Goal: Transaction & Acquisition: Book appointment/travel/reservation

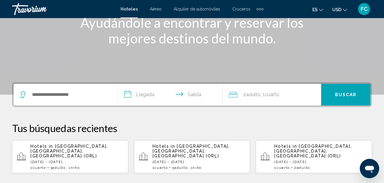
scroll to position [91, 0]
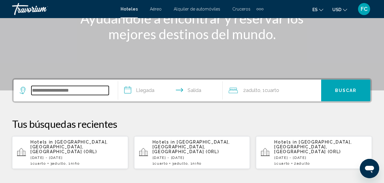
click at [89, 88] on input "Search widget" at bounding box center [69, 90] width 77 height 9
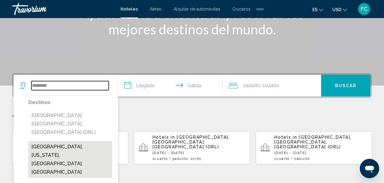
scroll to position [106, 0]
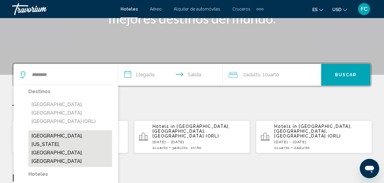
click at [86, 130] on button "[GEOGRAPHIC_DATA], [US_STATE], [GEOGRAPHIC_DATA], [GEOGRAPHIC_DATA]" at bounding box center [70, 148] width 84 height 37
type input "**********"
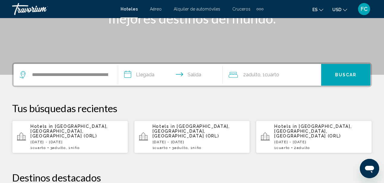
click at [86, 124] on span "[GEOGRAPHIC_DATA], [GEOGRAPHIC_DATA], [GEOGRAPHIC_DATA] (ORL)" at bounding box center [68, 131] width 77 height 14
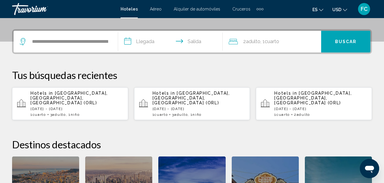
scroll to position [149, 0]
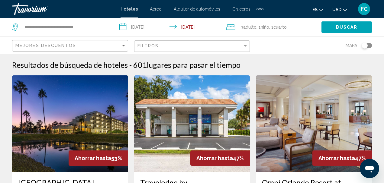
click at [186, 28] on input "**********" at bounding box center [168, 28] width 110 height 20
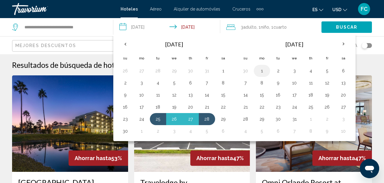
click at [262, 72] on button "1" at bounding box center [262, 71] width 10 height 8
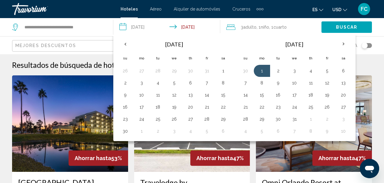
click at [127, 29] on input "**********" at bounding box center [168, 28] width 110 height 20
click at [137, 27] on input "**********" at bounding box center [168, 28] width 110 height 20
click at [122, 29] on input "**********" at bounding box center [168, 28] width 110 height 20
click at [123, 28] on input "**********" at bounding box center [168, 28] width 110 height 20
click at [133, 27] on input "**********" at bounding box center [168, 28] width 110 height 20
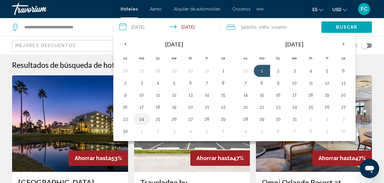
click at [139, 118] on button "24" at bounding box center [142, 119] width 10 height 8
type input "**********"
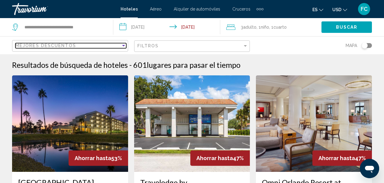
click at [123, 46] on div "Sort by" at bounding box center [123, 46] width 3 height 2
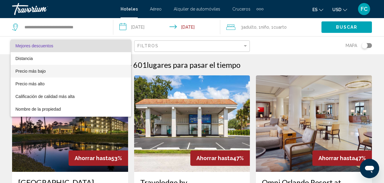
click at [112, 68] on span "Precio más bajo" at bounding box center [70, 71] width 111 height 13
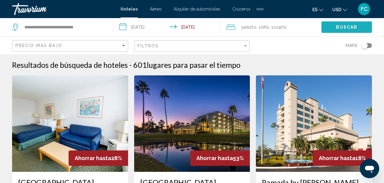
click at [345, 24] on button "Buscar" at bounding box center [346, 26] width 50 height 11
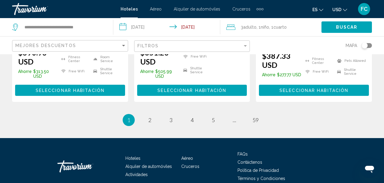
scroll to position [943, 0]
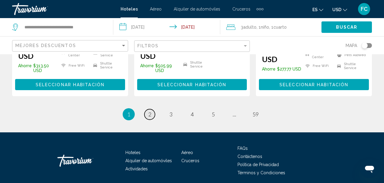
click at [150, 111] on span "2" at bounding box center [149, 114] width 3 height 7
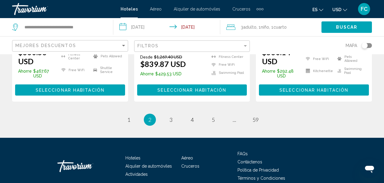
scroll to position [946, 0]
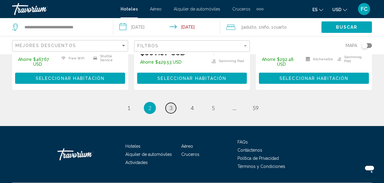
click at [170, 105] on span "3" at bounding box center [170, 108] width 3 height 7
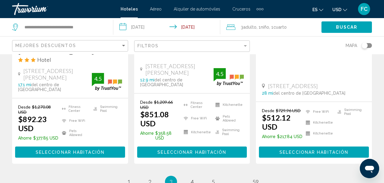
scroll to position [905, 0]
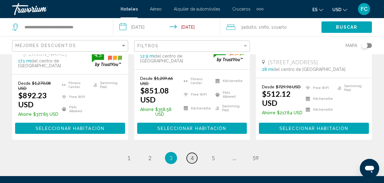
click at [192, 155] on span "4" at bounding box center [191, 158] width 3 height 7
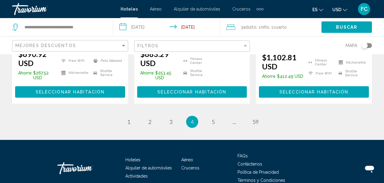
scroll to position [935, 0]
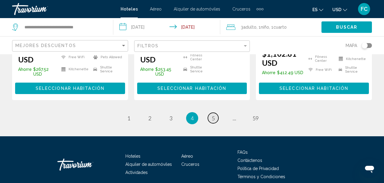
click at [214, 115] on span "5" at bounding box center [213, 118] width 3 height 7
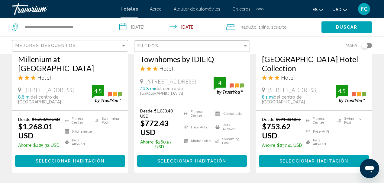
scroll to position [875, 0]
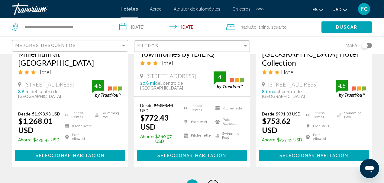
click at [213, 182] on span "6" at bounding box center [213, 185] width 3 height 7
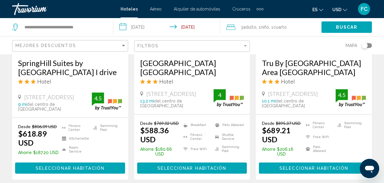
scroll to position [875, 0]
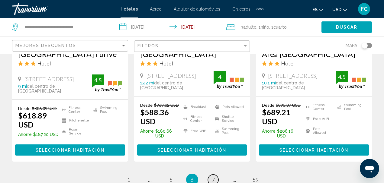
click at [213, 177] on span "7" at bounding box center [213, 180] width 3 height 7
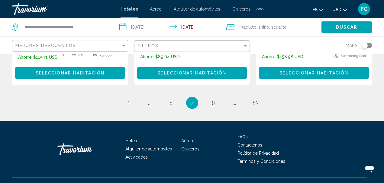
scroll to position [933, 0]
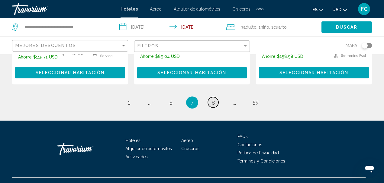
click at [213, 99] on span "8" at bounding box center [213, 102] width 3 height 7
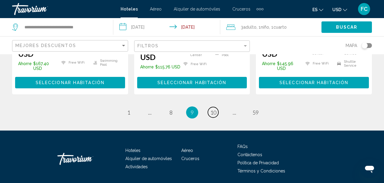
scroll to position [935, 0]
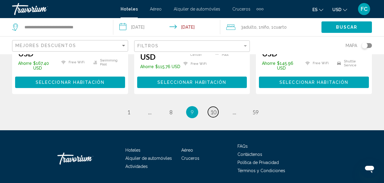
click at [216, 109] on span "10" at bounding box center [213, 112] width 6 height 7
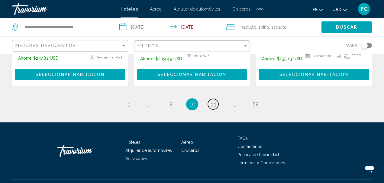
scroll to position [942, 0]
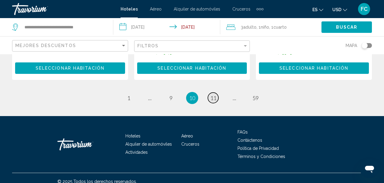
click at [215, 95] on span "11" at bounding box center [213, 98] width 6 height 7
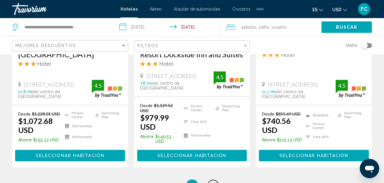
scroll to position [935, 0]
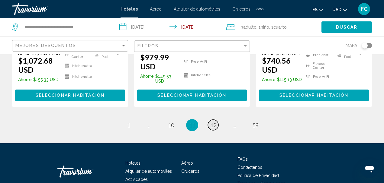
click at [214, 122] on span "12" at bounding box center [213, 125] width 6 height 7
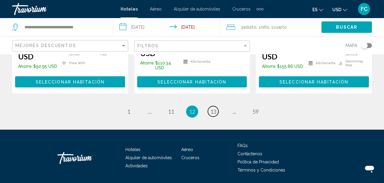
scroll to position [942, 0]
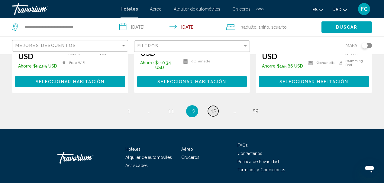
click at [211, 108] on span "13" at bounding box center [213, 111] width 6 height 7
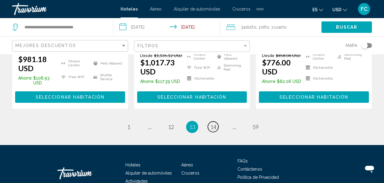
scroll to position [945, 0]
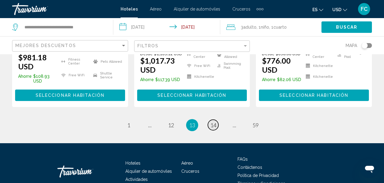
click at [213, 122] on span "14" at bounding box center [213, 125] width 6 height 7
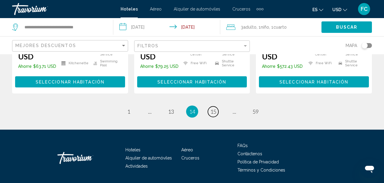
scroll to position [930, 0]
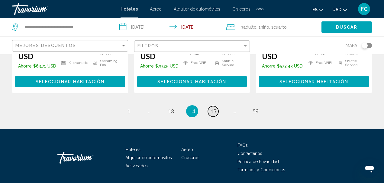
click at [216, 106] on link "page 15" at bounding box center [213, 111] width 11 height 11
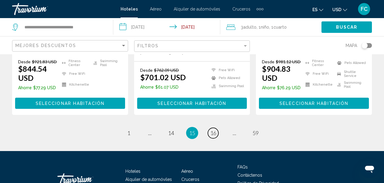
scroll to position [921, 0]
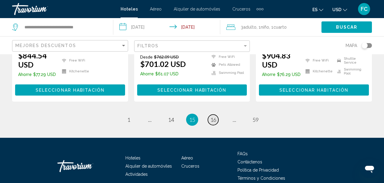
click at [215, 116] on span "16" at bounding box center [213, 119] width 6 height 7
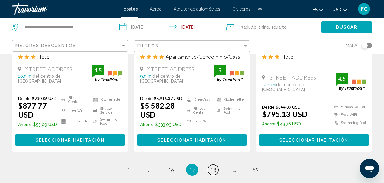
scroll to position [924, 0]
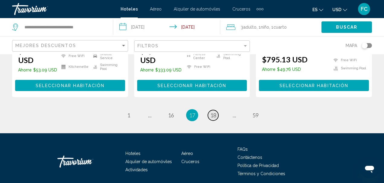
click at [215, 112] on span "18" at bounding box center [213, 115] width 6 height 7
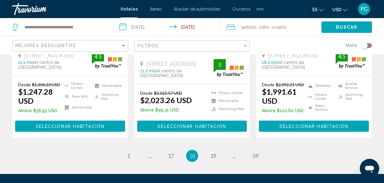
scroll to position [875, 0]
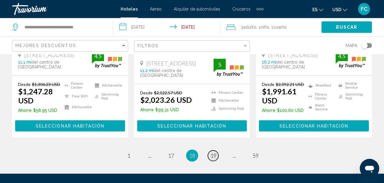
click at [215, 152] on span "19" at bounding box center [213, 155] width 6 height 7
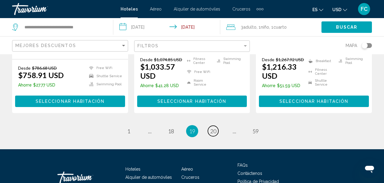
scroll to position [915, 0]
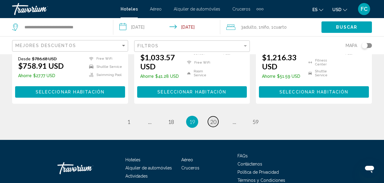
click at [212, 119] on span "20" at bounding box center [213, 122] width 6 height 7
